Goal: Transaction & Acquisition: Book appointment/travel/reservation

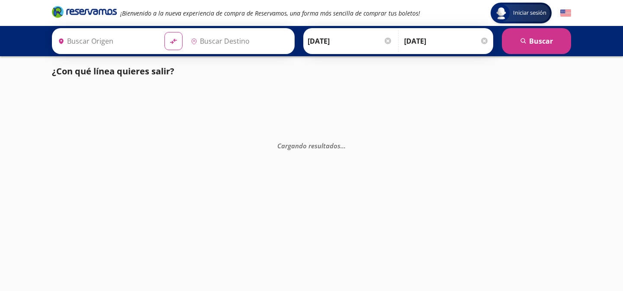
type input "Tequisquiapan, [GEOGRAPHIC_DATA]"
type input "[GEOGRAPHIC_DATA], [GEOGRAPHIC_DATA]"
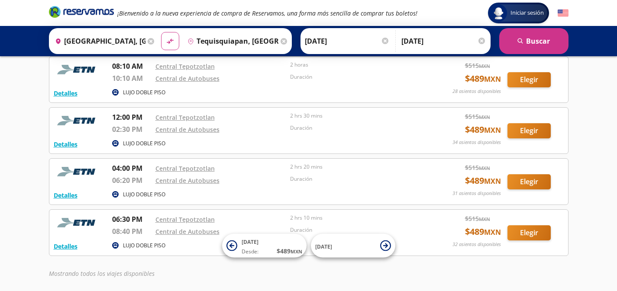
scroll to position [56, 0]
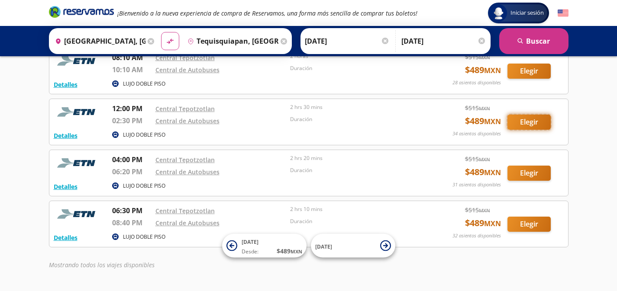
click at [532, 119] on button "Elegir" at bounding box center [528, 122] width 43 height 15
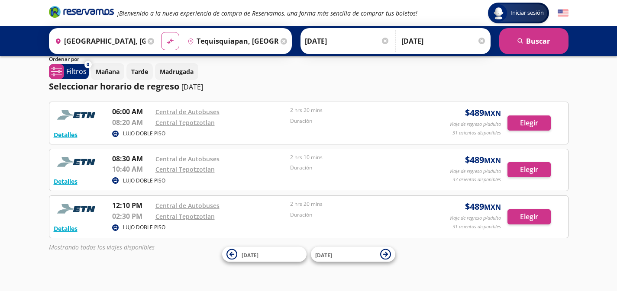
scroll to position [58, 0]
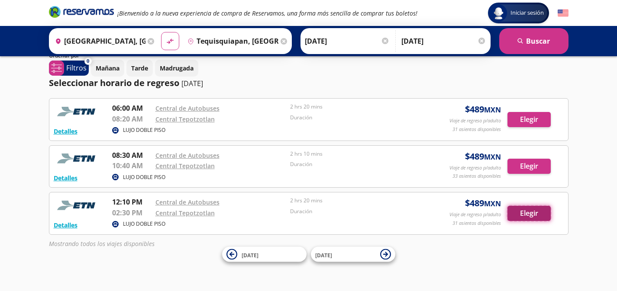
click at [527, 212] on button "Elegir" at bounding box center [528, 213] width 43 height 15
